Goal: Find specific page/section: Find specific page/section

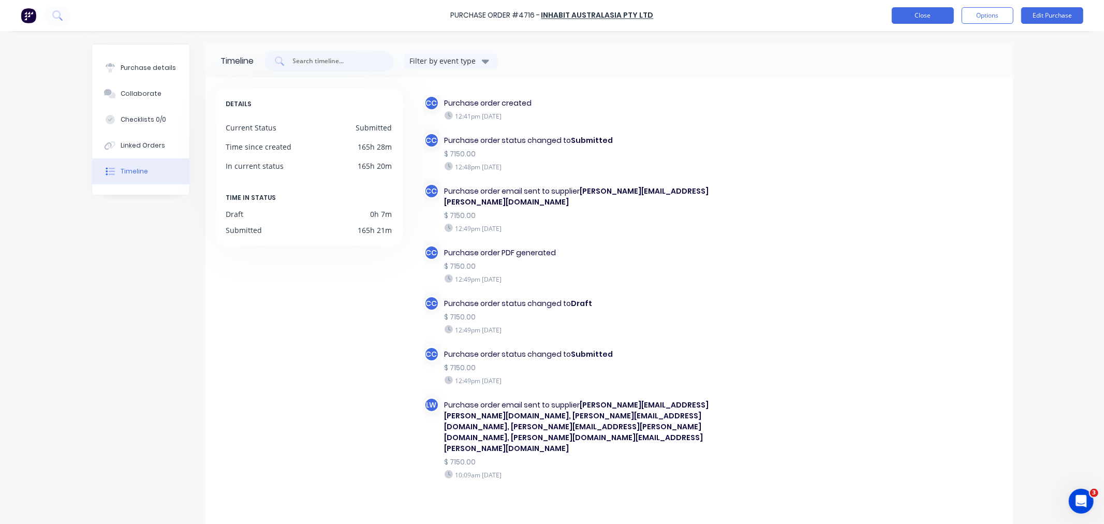
click at [909, 16] on button "Close" at bounding box center [923, 15] width 62 height 17
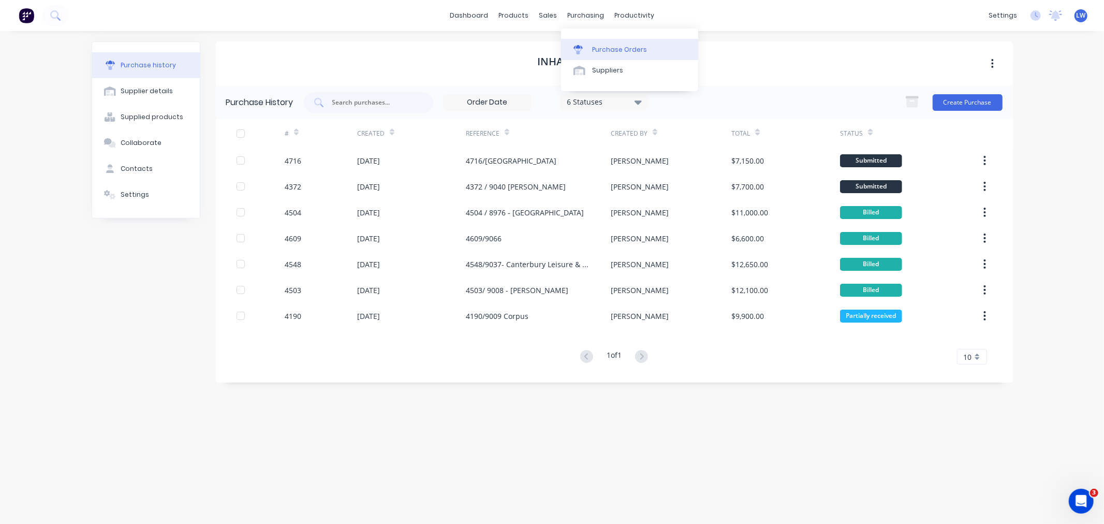
click at [588, 47] on div at bounding box center [581, 49] width 16 height 9
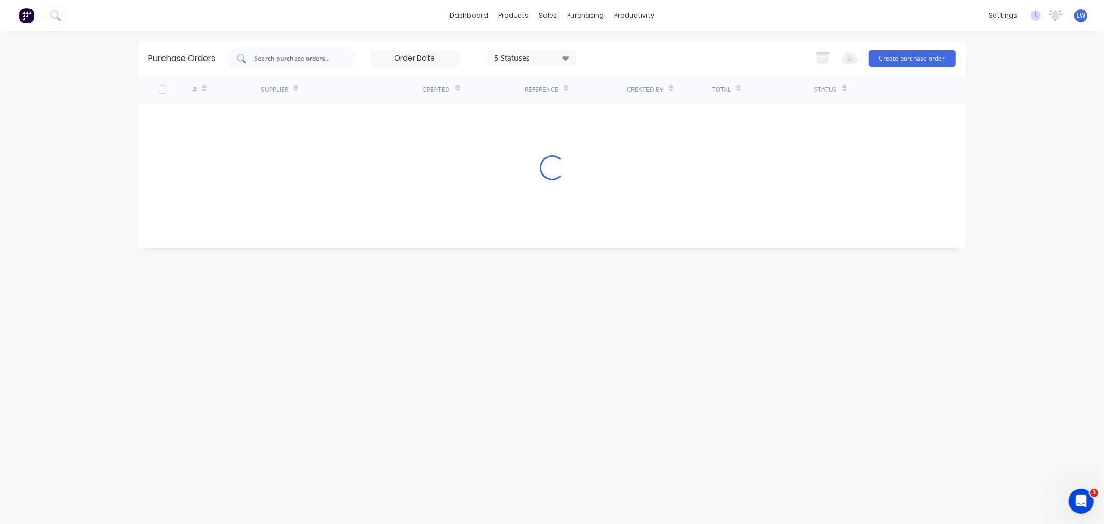
click at [286, 56] on input "text" at bounding box center [297, 58] width 86 height 10
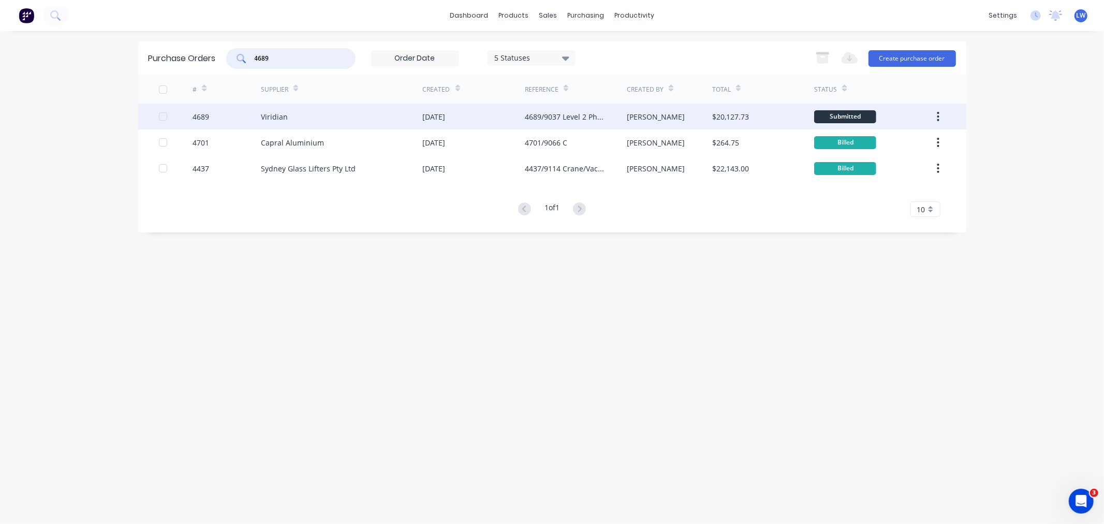
type input "4689"
click at [271, 115] on div "Viridian" at bounding box center [274, 116] width 27 height 11
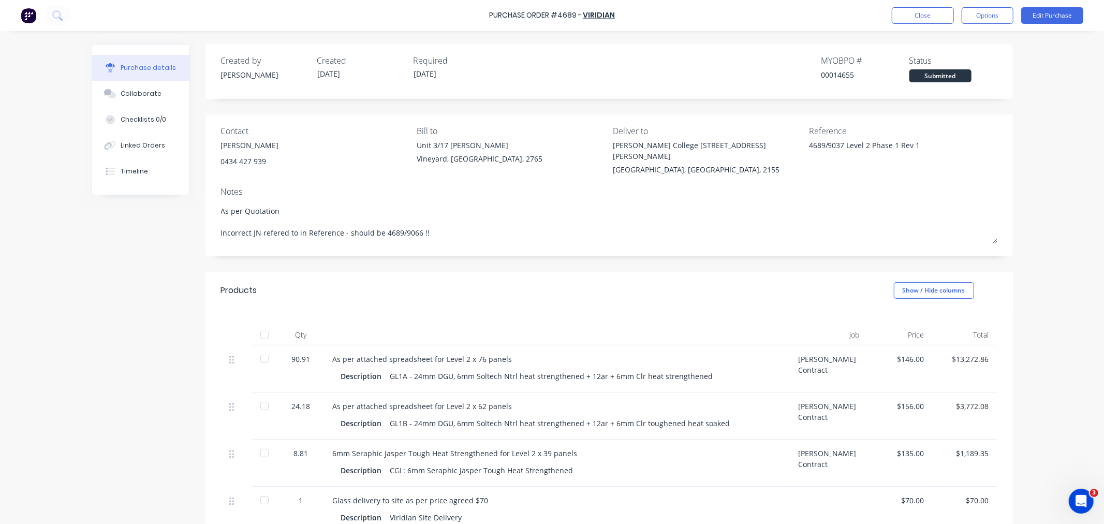
type textarea "x"
